Goal: Find contact information: Find contact information

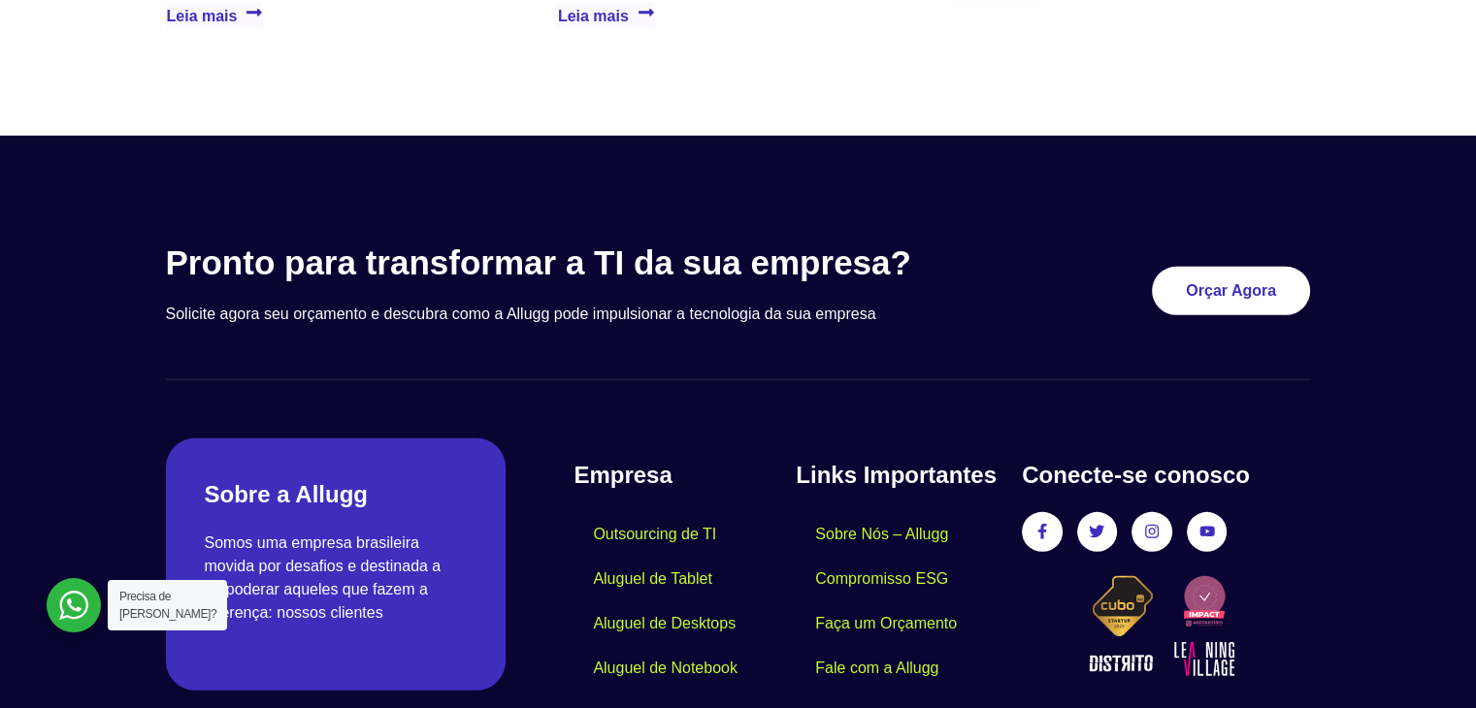
scroll to position [5761, 0]
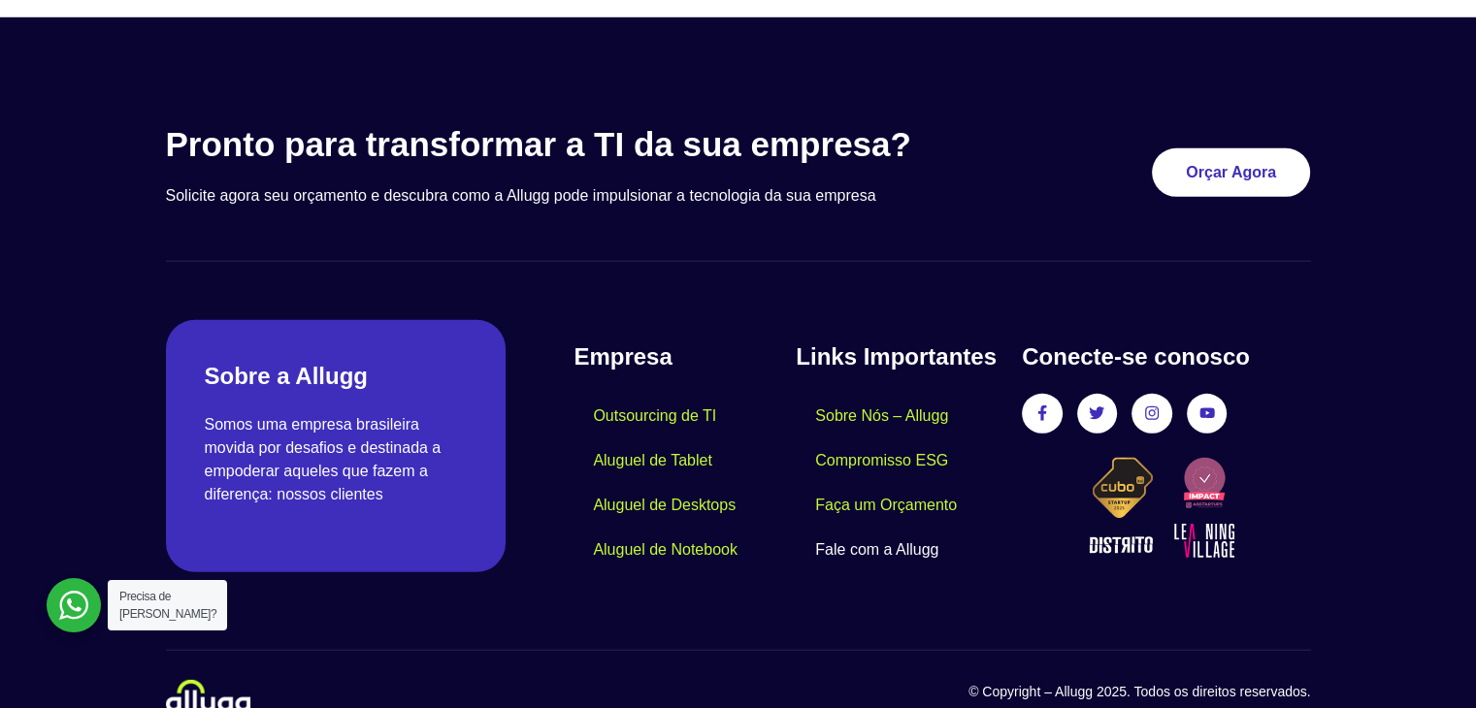
click at [865, 528] on link "Fale com a Allugg" at bounding box center [877, 550] width 162 height 45
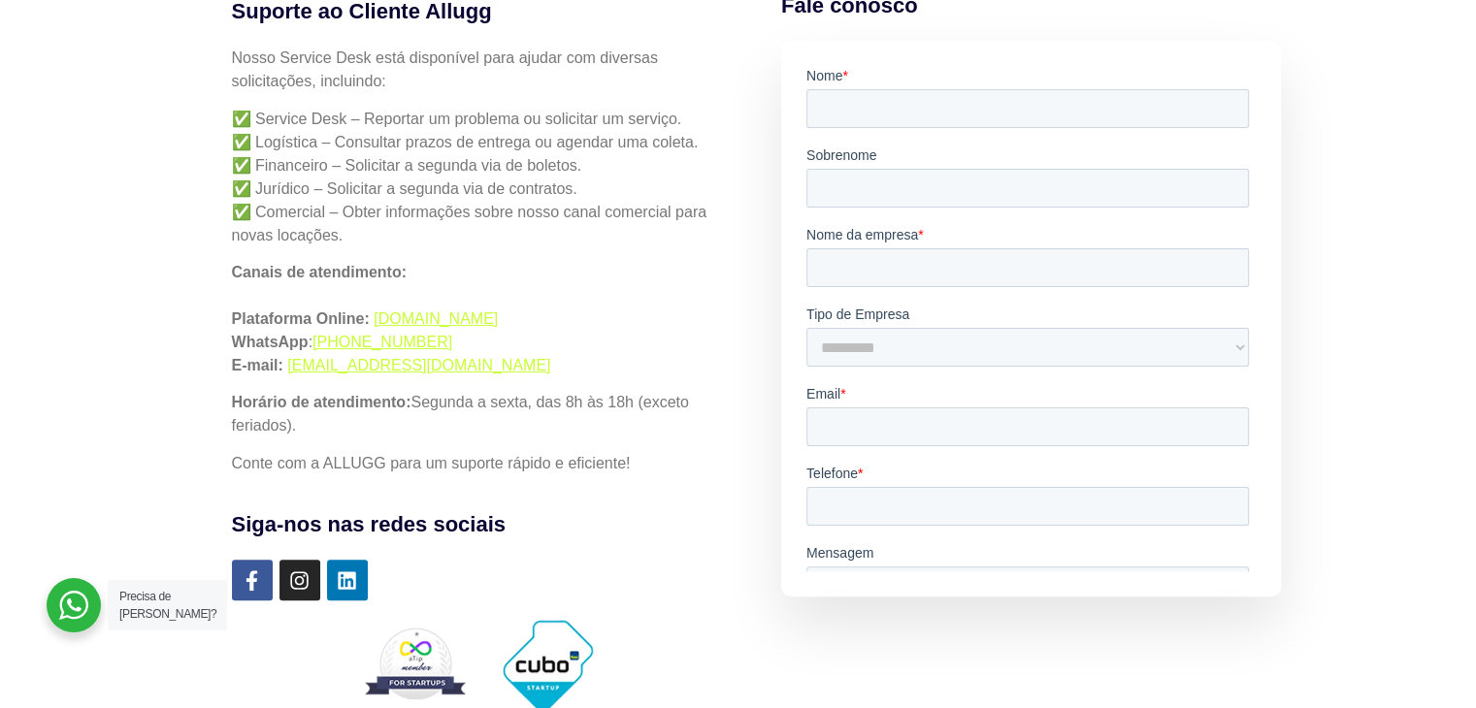
drag, startPoint x: 549, startPoint y: 373, endPoint x: 286, endPoint y: 366, distance: 263.1
click at [286, 366] on p "Canais de atendimento: Plataforma Online: [DOMAIN_NAME] WhatsApp : [PHONE_NUMBE…" at bounding box center [478, 319] width 493 height 116
copy link "[EMAIL_ADDRESS][DOMAIN_NAME]"
